Goal: Use online tool/utility: Utilize a website feature to perform a specific function

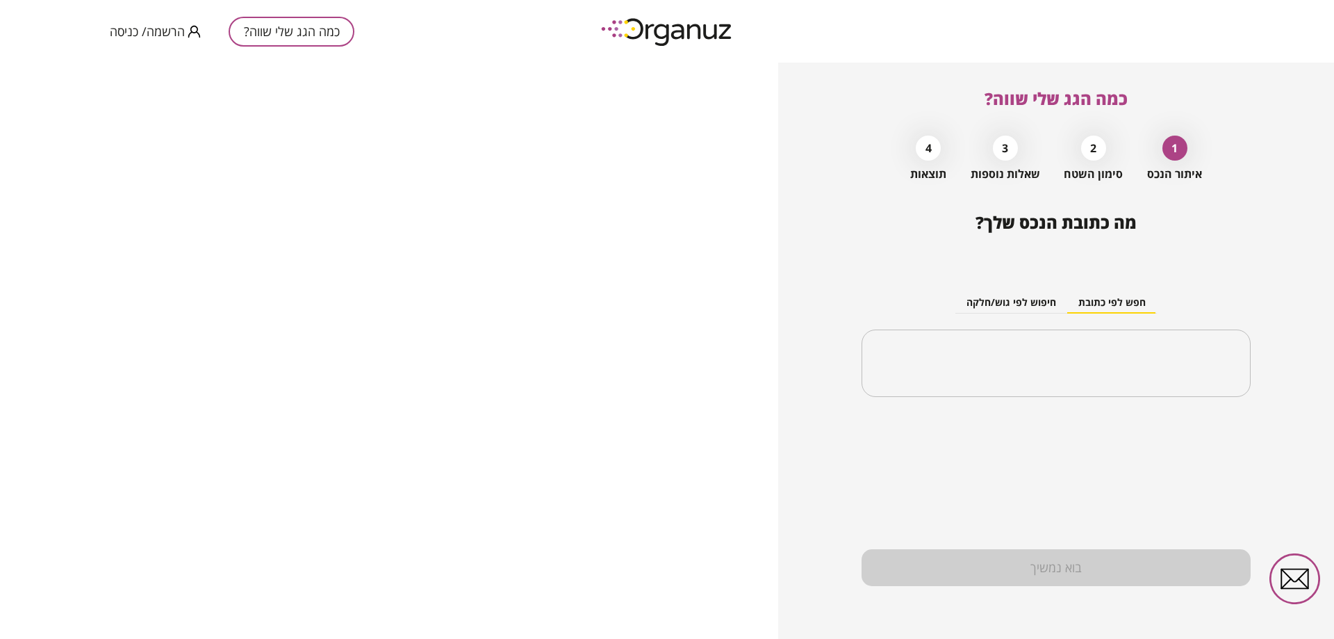
click at [1087, 571] on div "בוא נמשיך" at bounding box center [1056, 567] width 389 height 37
click at [1013, 304] on button "חיפוש לפי גוש/חלקה" at bounding box center [1012, 303] width 112 height 21
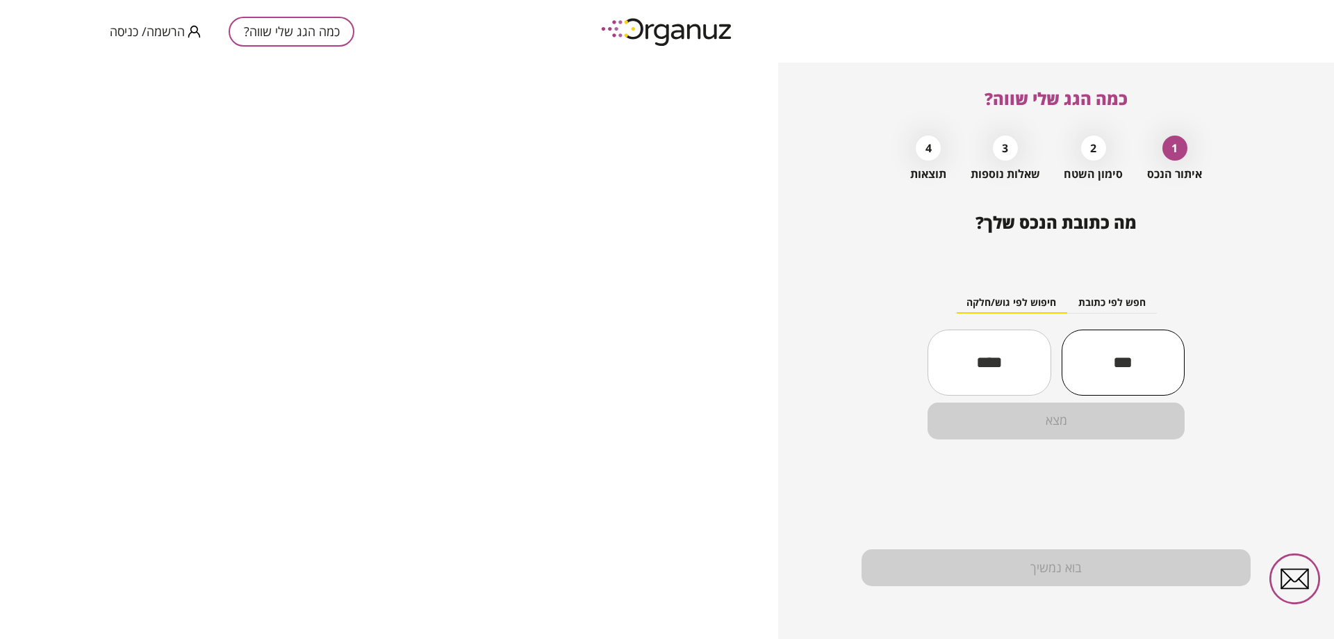
click at [1111, 366] on input "text" at bounding box center [1123, 361] width 123 height 47
click at [1111, 311] on button "חפש לפי כתובת" at bounding box center [1112, 303] width 90 height 21
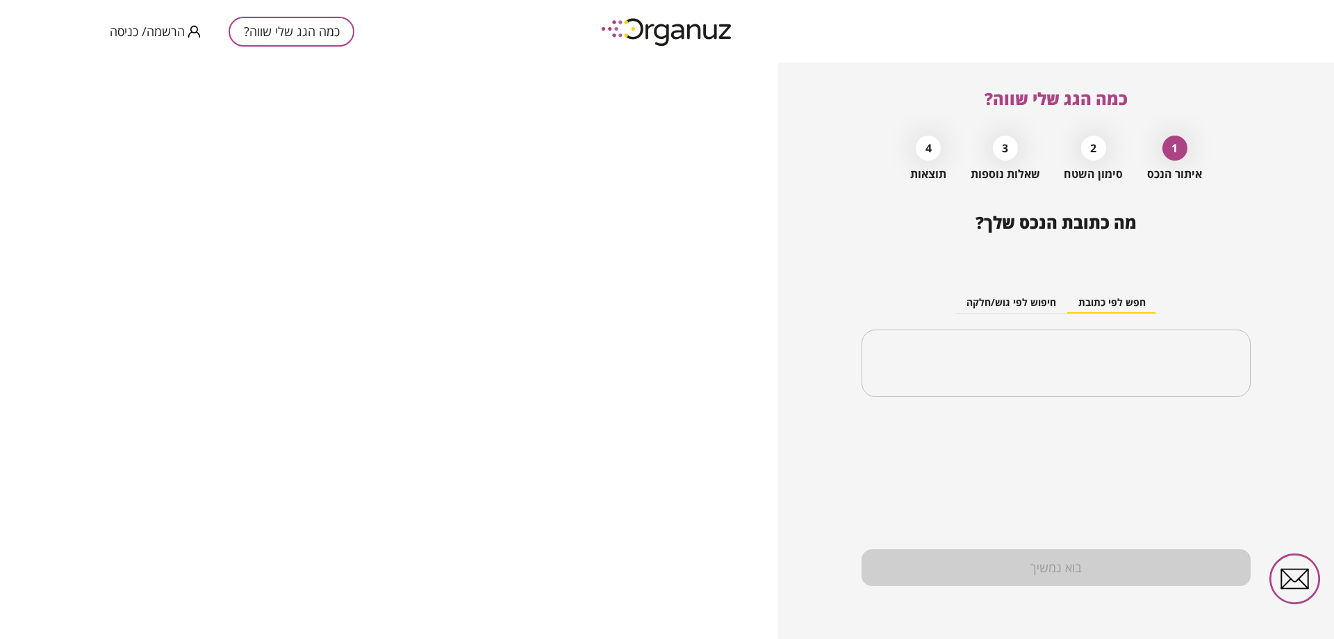
click at [1048, 559] on div "בוא נמשיך" at bounding box center [1056, 567] width 389 height 37
click at [1030, 303] on button "חיפוש לפי גוש/חלקה" at bounding box center [1012, 303] width 112 height 21
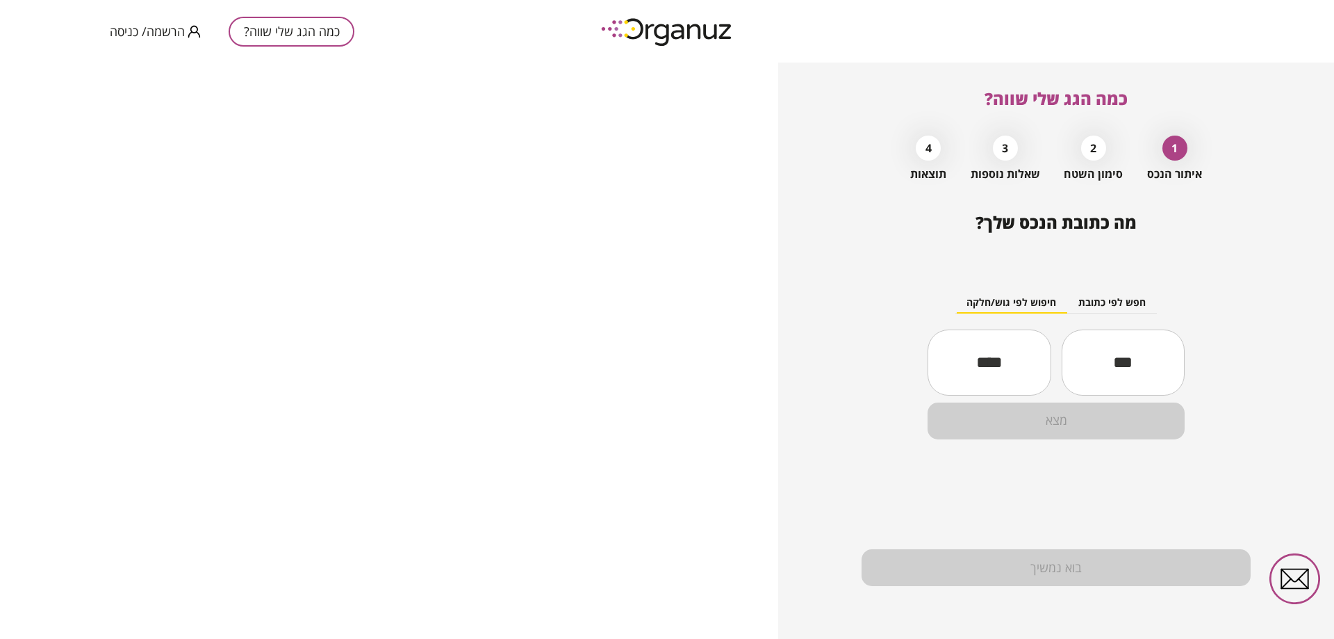
click at [1134, 372] on input "text" at bounding box center [1123, 361] width 123 height 47
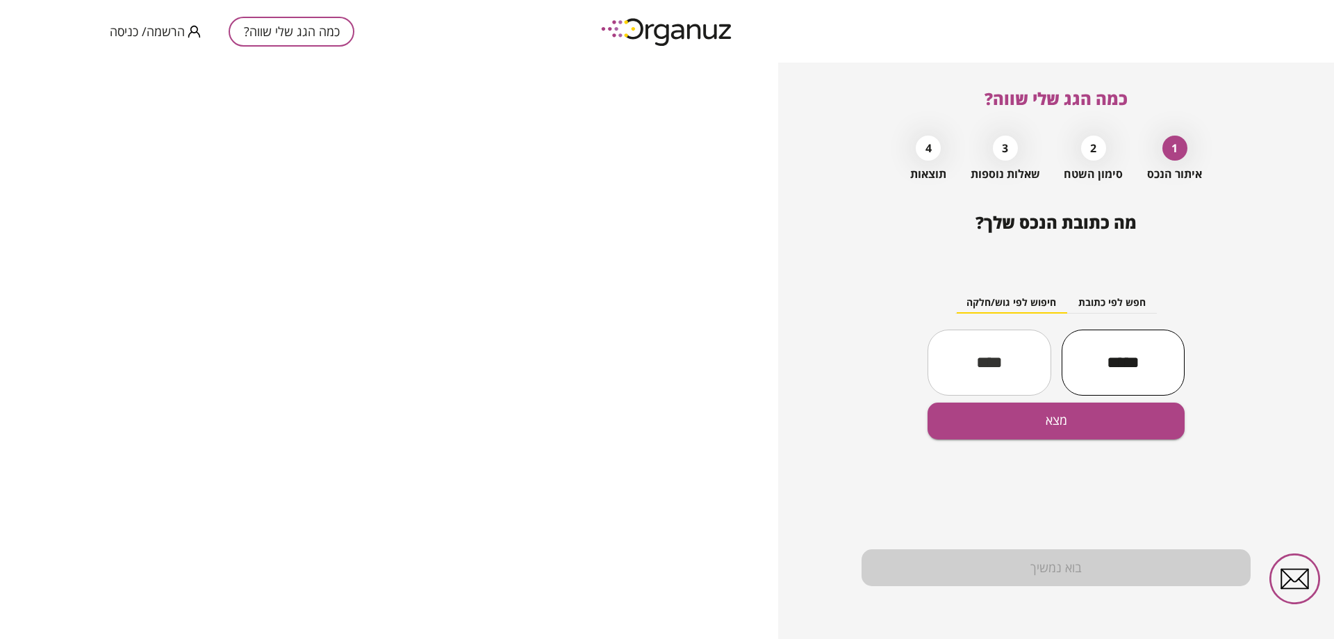
type input "*****"
click at [1002, 351] on input "text" at bounding box center [989, 361] width 123 height 47
type input "**"
click at [1140, 417] on button "מצא" at bounding box center [1056, 420] width 257 height 37
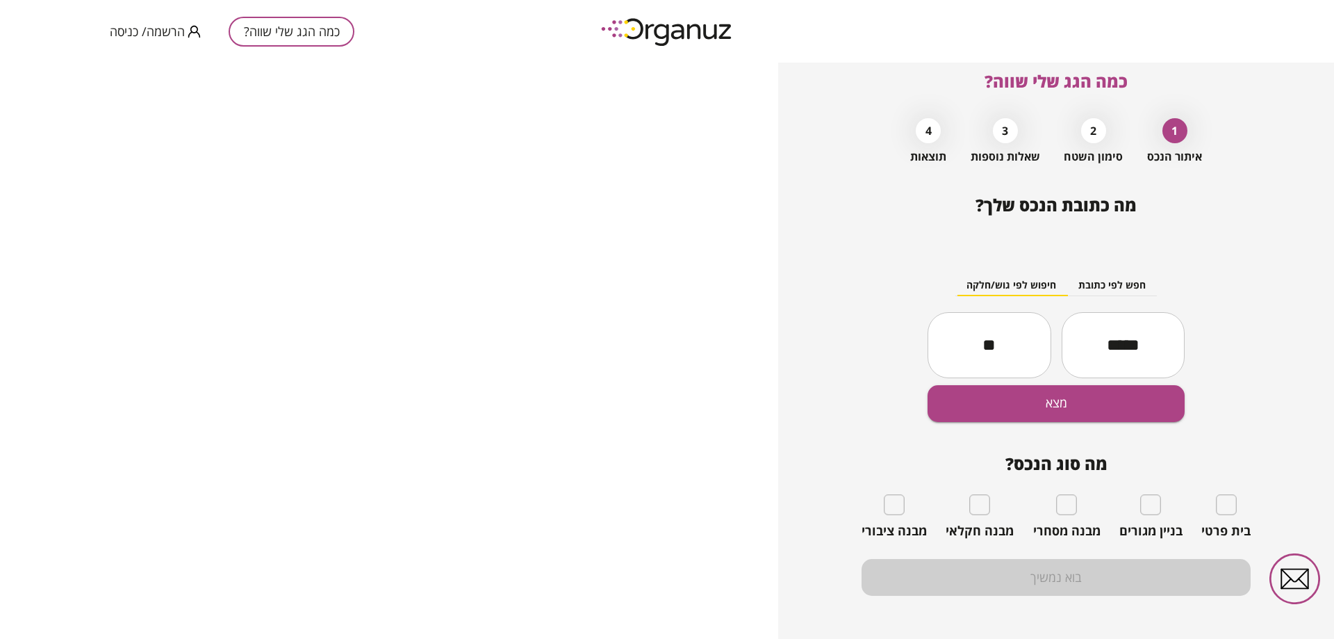
scroll to position [27, 0]
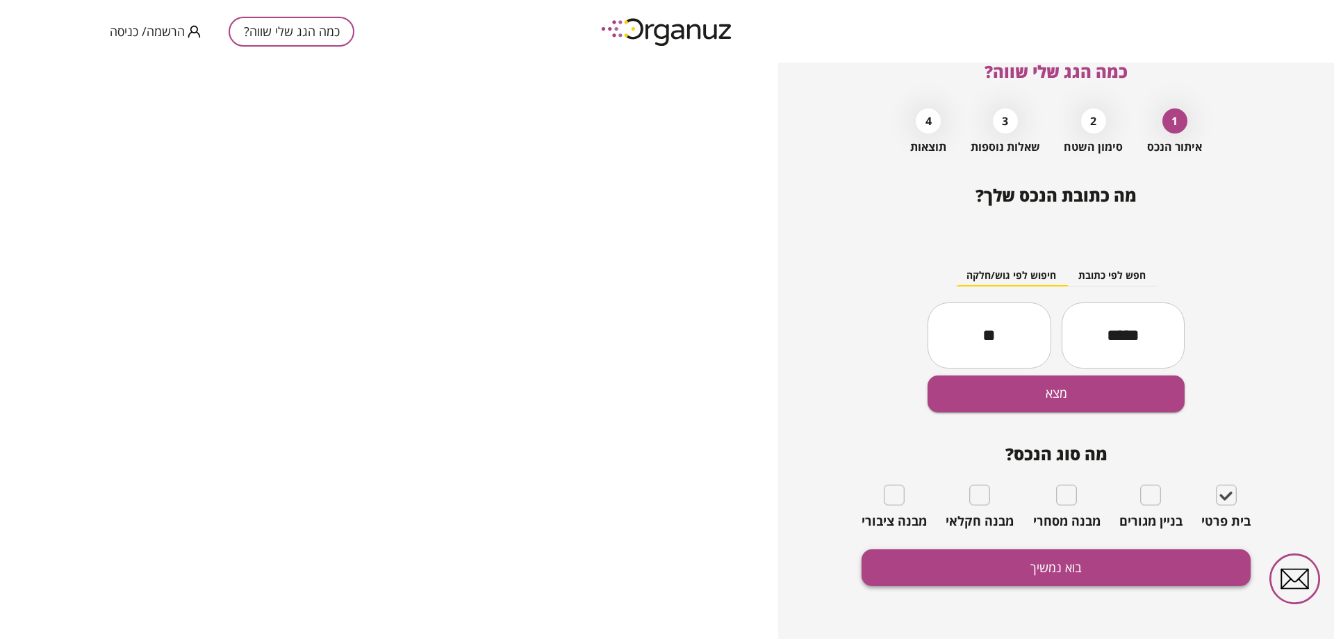
click at [1143, 568] on button "בוא נמשיך" at bounding box center [1056, 567] width 389 height 37
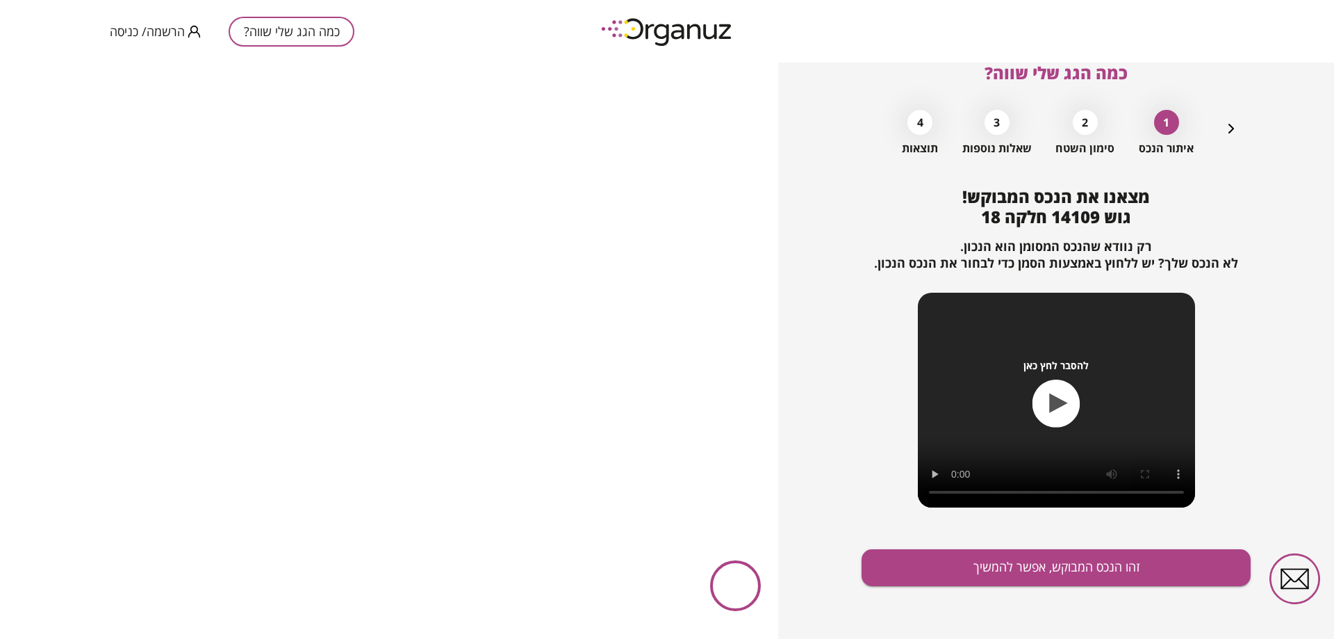
scroll to position [26, 0]
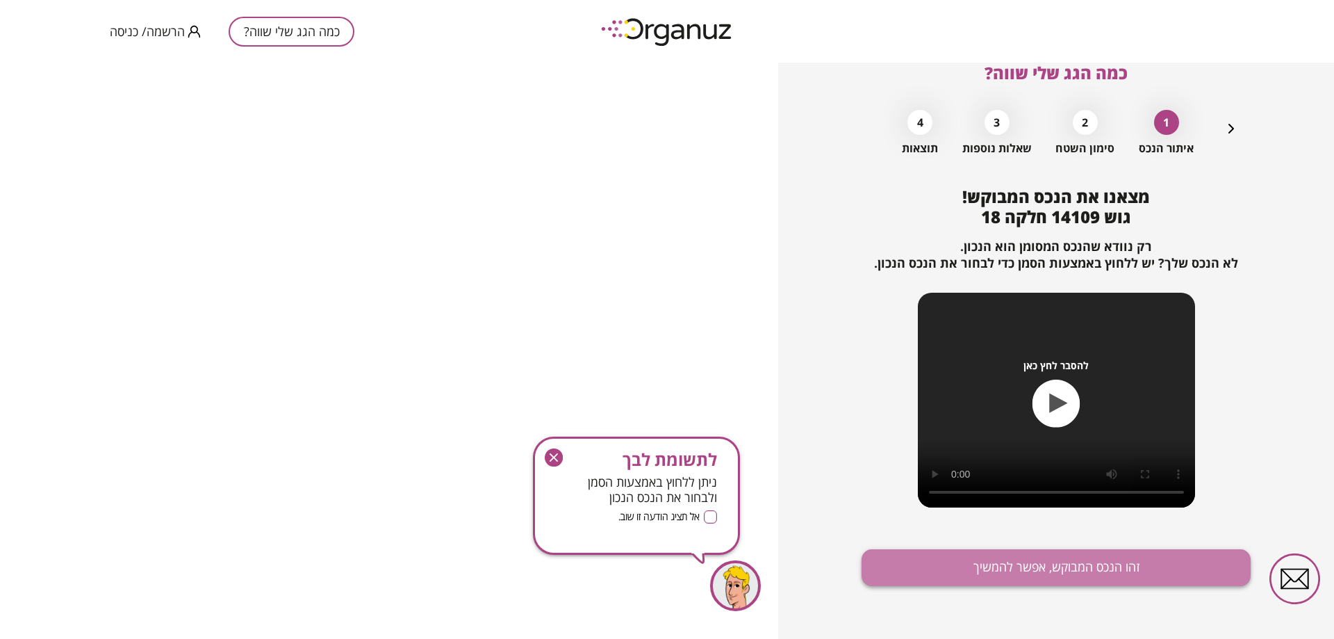
click at [1132, 571] on button "זהו הנכס המבוקש, אפשר להמשיך" at bounding box center [1056, 567] width 389 height 37
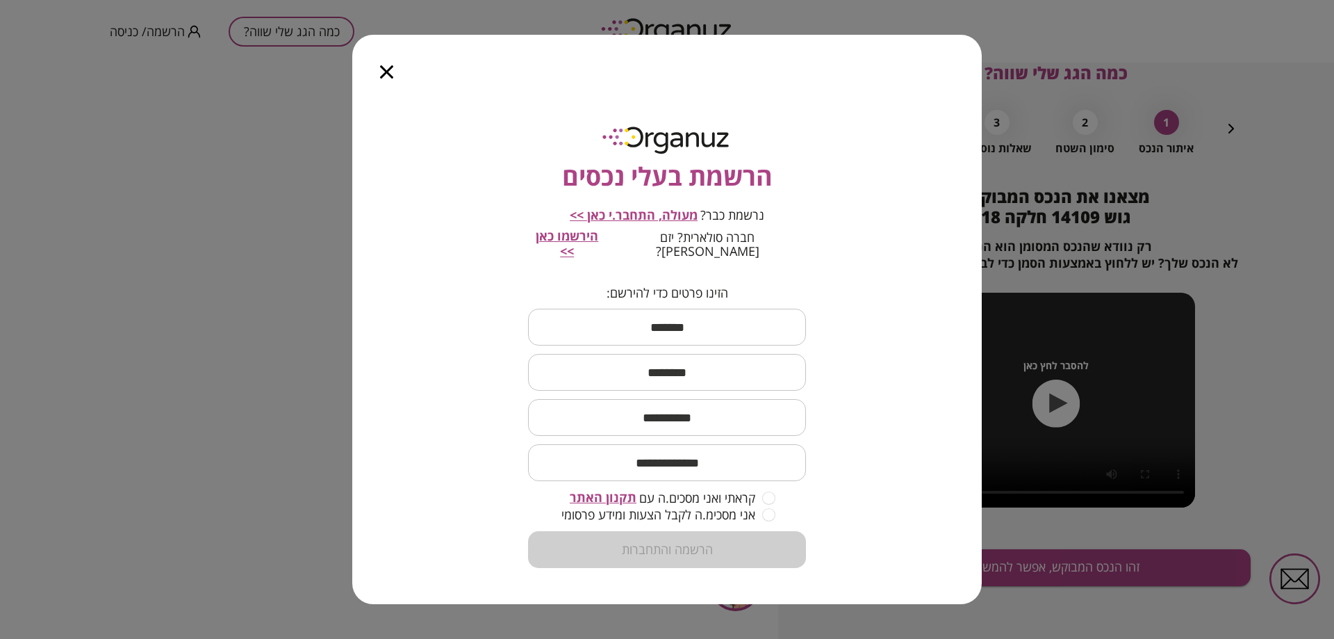
click at [373, 79] on div at bounding box center [386, 64] width 69 height 58
click at [383, 79] on icon "button" at bounding box center [386, 71] width 13 height 13
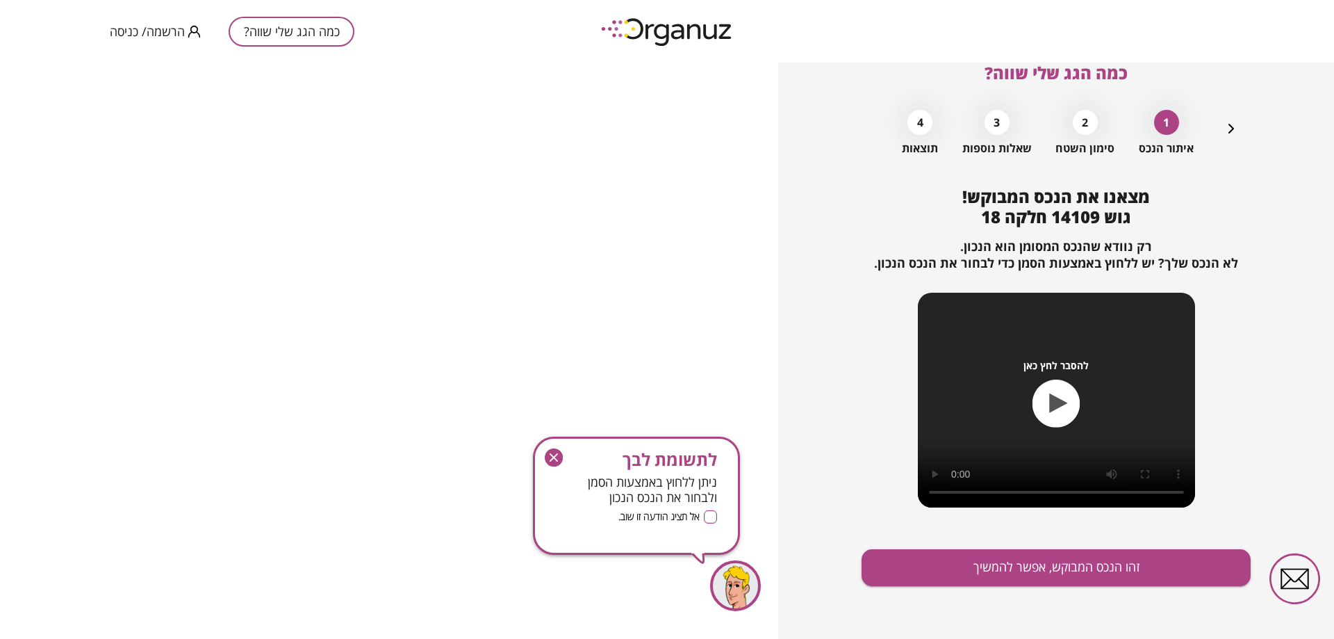
click at [557, 457] on icon "button" at bounding box center [554, 457] width 18 height 18
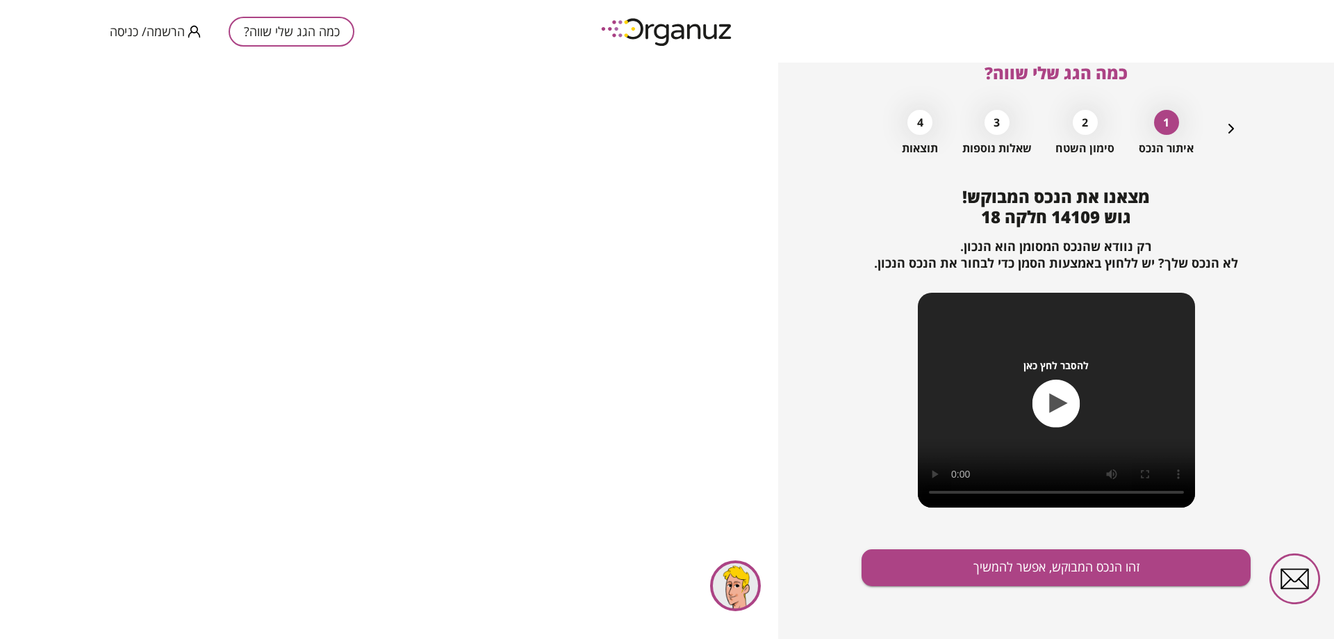
click at [1086, 126] on div "2" at bounding box center [1085, 122] width 25 height 25
click at [1081, 128] on div "2" at bounding box center [1085, 122] width 25 height 25
click at [1166, 127] on div "1" at bounding box center [1166, 122] width 25 height 25
click at [1084, 120] on div "2" at bounding box center [1085, 122] width 25 height 25
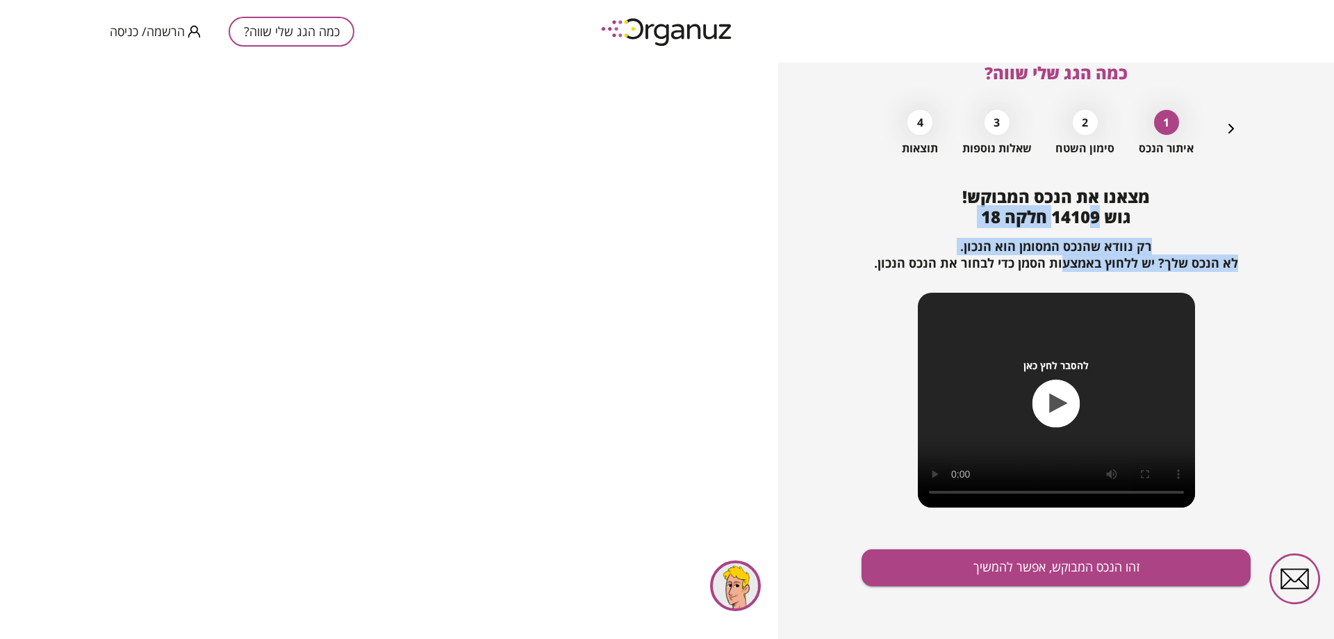
drag, startPoint x: 1082, startPoint y: 213, endPoint x: 1061, endPoint y: 266, distance: 57.0
click at [1064, 263] on div "מצאנו את הנכס המבוקש! גוש 14109 חלקה 18 רק נוודא שהנכס המסומן הוא הנכון. לא הנכ…" at bounding box center [1056, 357] width 389 height 341
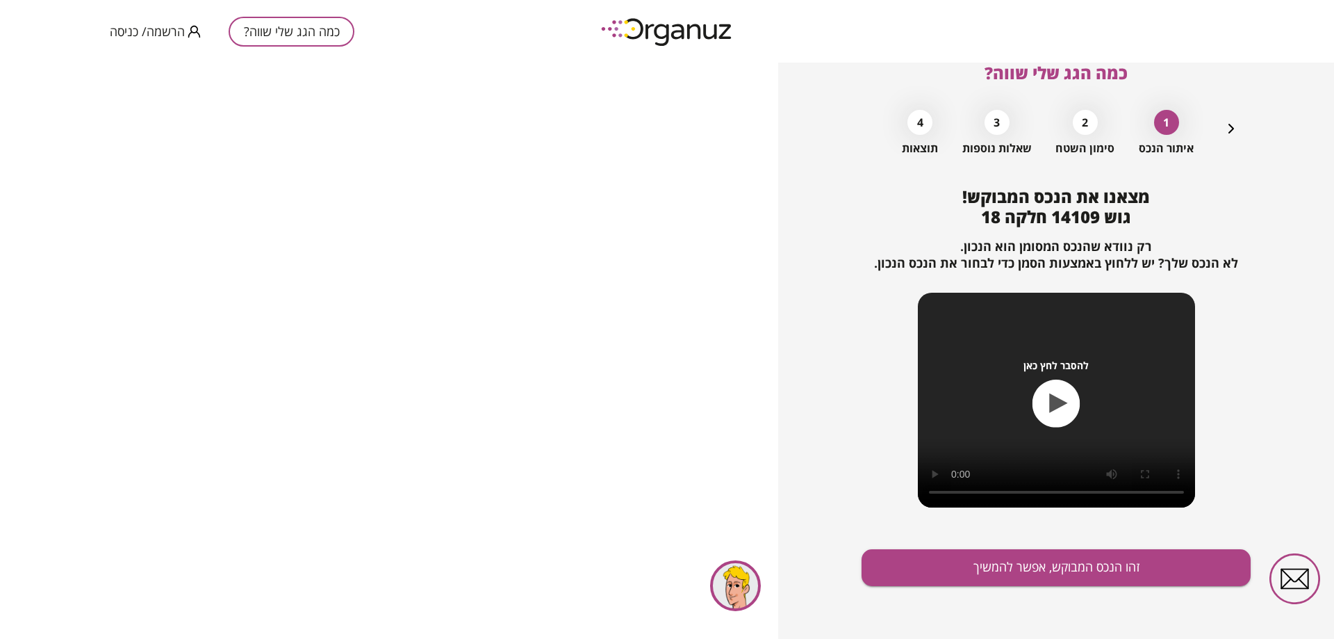
click at [1057, 268] on span "רק נוודא שהנכס המסומן הוא הנכון. לא הנכס שלך? יש ללחוץ באמצעות הסמן כדי לבחור א…" at bounding box center [1056, 254] width 364 height 33
click at [1086, 124] on div "2" at bounding box center [1085, 122] width 25 height 25
click at [999, 130] on div "3" at bounding box center [997, 122] width 25 height 25
click at [917, 131] on div "4" at bounding box center [920, 122] width 25 height 25
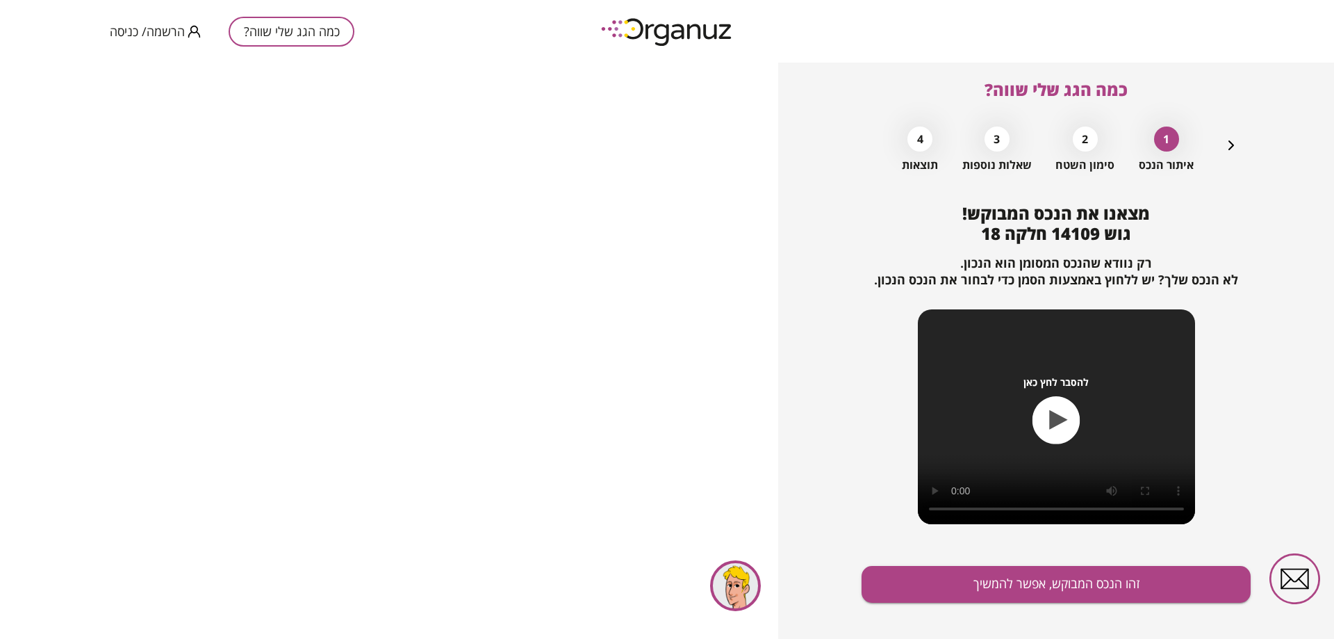
scroll to position [0, 0]
